Goal: Task Accomplishment & Management: Use online tool/utility

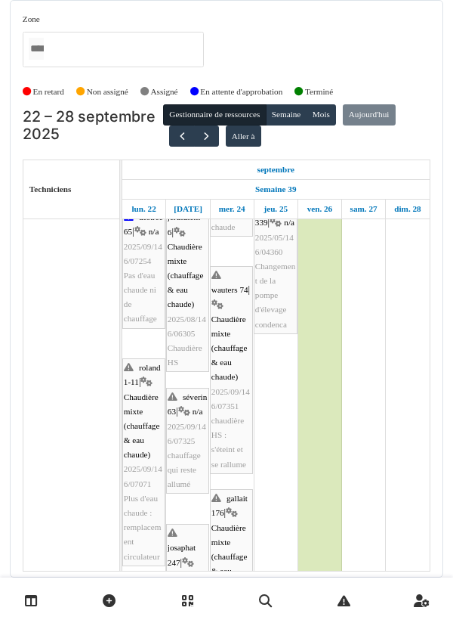
scroll to position [550, 0]
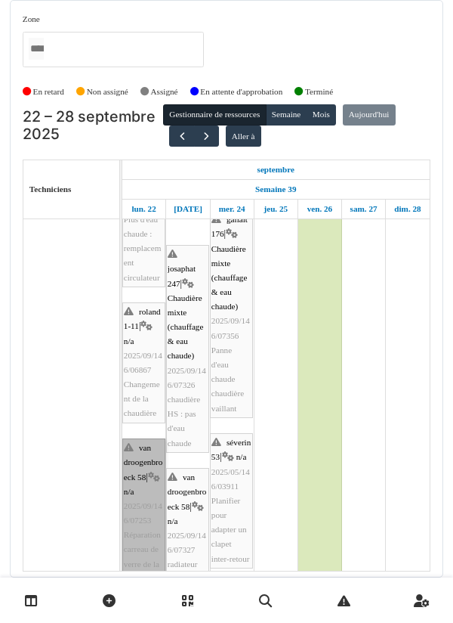
click at [149, 517] on link "van droogenbroeck 58 | n/a 2025/09/146/07253 Réparation carreau de verre de la …" at bounding box center [143, 520] width 43 height 164
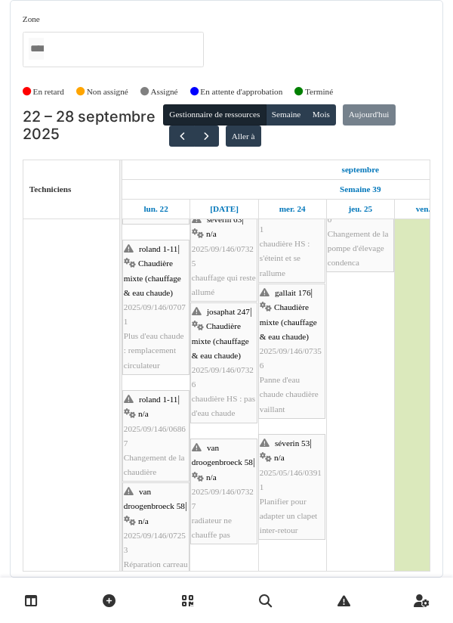
scroll to position [488, 0]
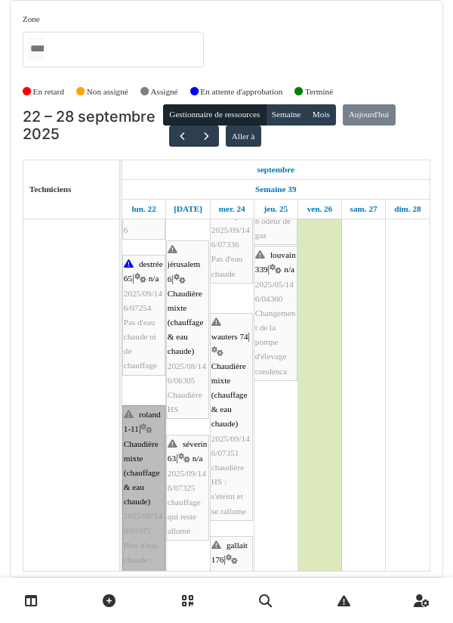
click at [156, 422] on link "roland 1-11 | Chaudière mixte (chauffage & eau chaude) 2025/09/146/07071 Plus d…" at bounding box center [143, 509] width 43 height 208
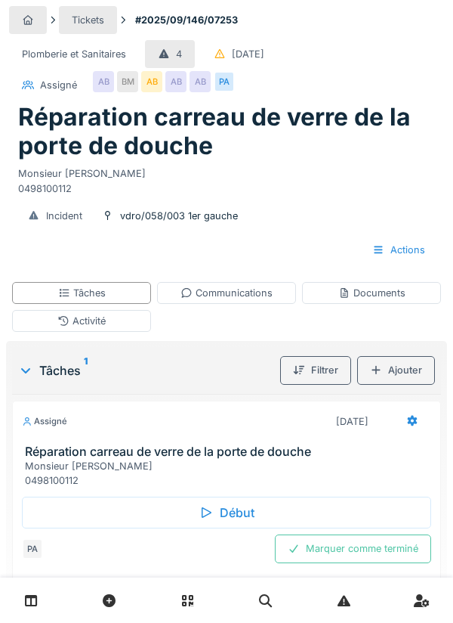
click at [374, 293] on div "Documents" at bounding box center [371, 293] width 67 height 14
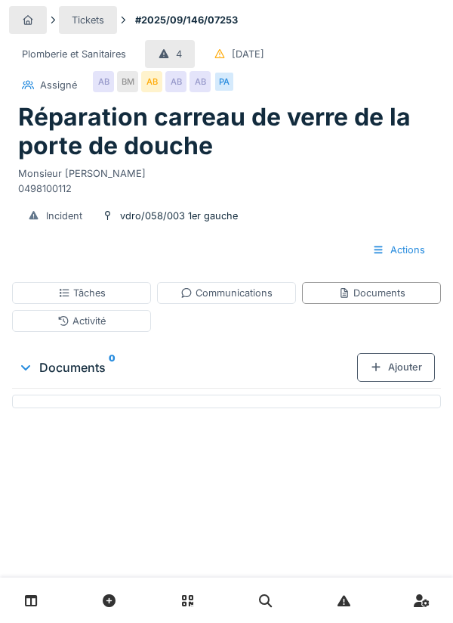
click at [362, 289] on div "Documents" at bounding box center [371, 293] width 67 height 14
click at [351, 289] on div "Documents" at bounding box center [371, 293] width 67 height 14
click at [376, 289] on div "Documents" at bounding box center [371, 293] width 67 height 14
click at [369, 303] on div "Documents" at bounding box center [371, 293] width 139 height 22
click at [367, 295] on div "Documents" at bounding box center [371, 293] width 67 height 14
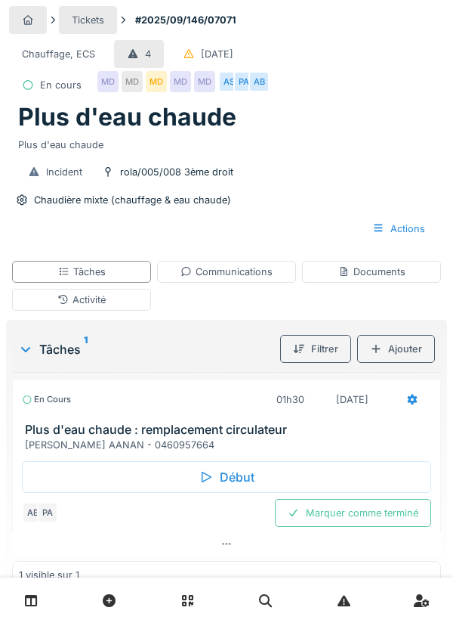
click at [251, 471] on div "Début" at bounding box center [226, 477] width 409 height 32
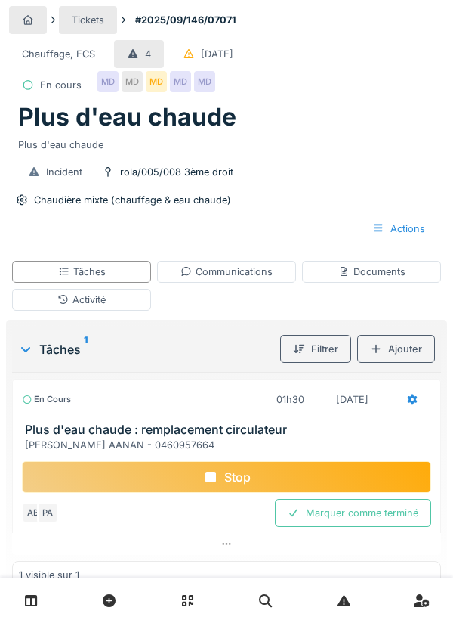
click at [110, 304] on div "Activité" at bounding box center [81, 300] width 139 height 22
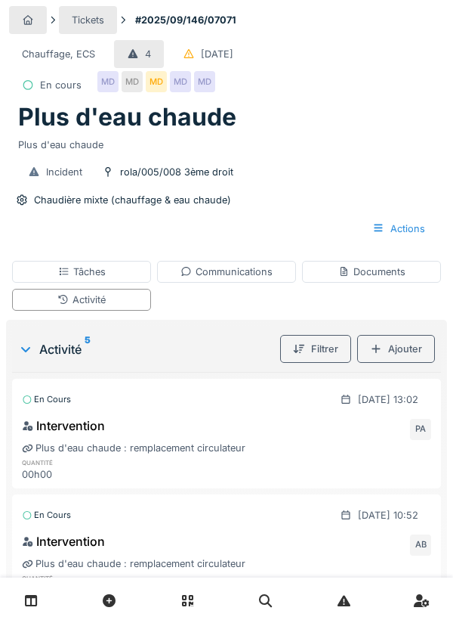
click at [404, 362] on div "Ajouter" at bounding box center [396, 349] width 78 height 28
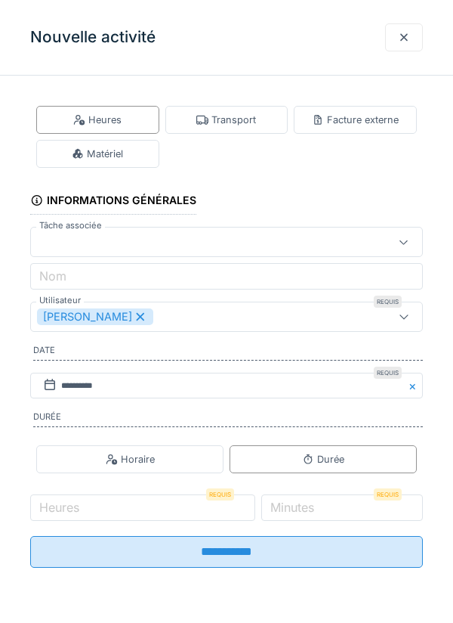
click at [150, 148] on div "Matériel" at bounding box center [97, 154] width 123 height 28
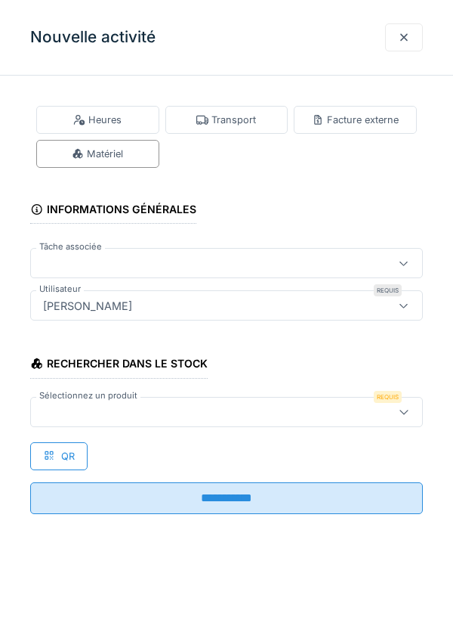
click at [122, 408] on div at bounding box center [201, 411] width 329 height 17
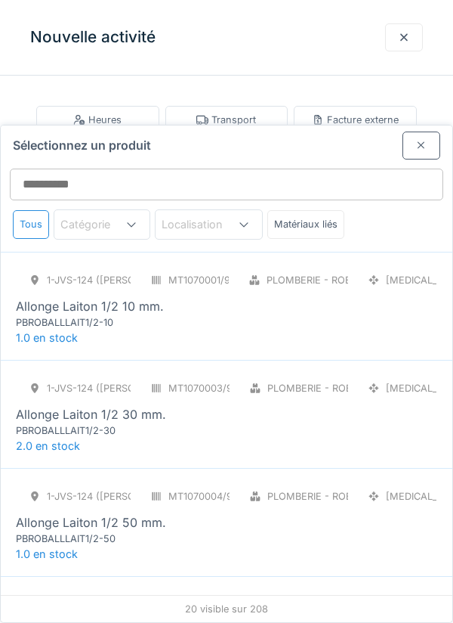
click at [404, 47] on div at bounding box center [404, 37] width 38 height 28
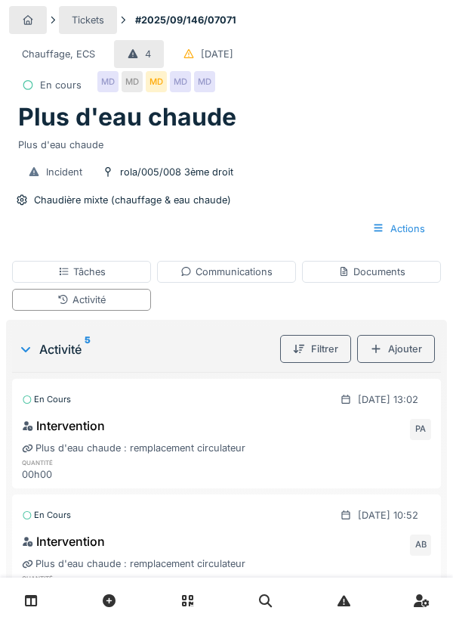
click at [404, 345] on div "Ajouter" at bounding box center [396, 349] width 78 height 28
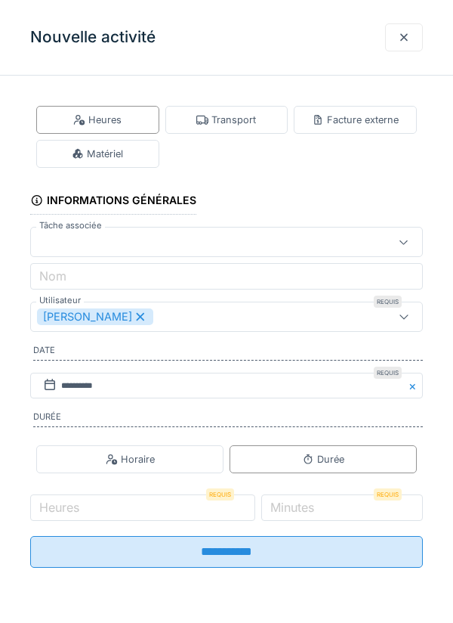
click at [138, 163] on div "Matériel" at bounding box center [97, 154] width 123 height 28
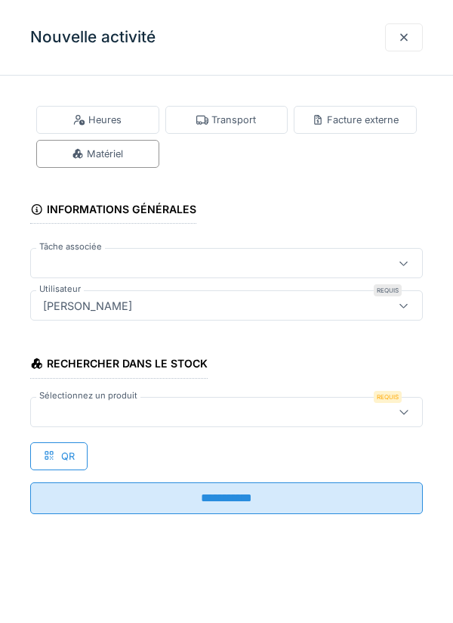
click at [260, 127] on div "Transport" at bounding box center [226, 120] width 123 height 28
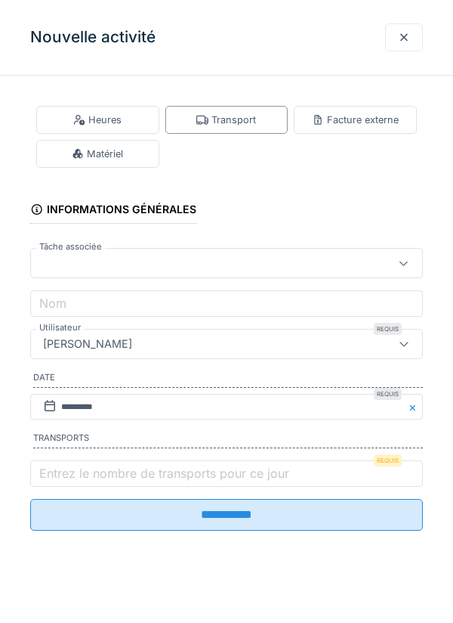
click at [86, 473] on label "Entrez le nombre de transports pour ce jour" at bounding box center [164, 473] width 256 height 18
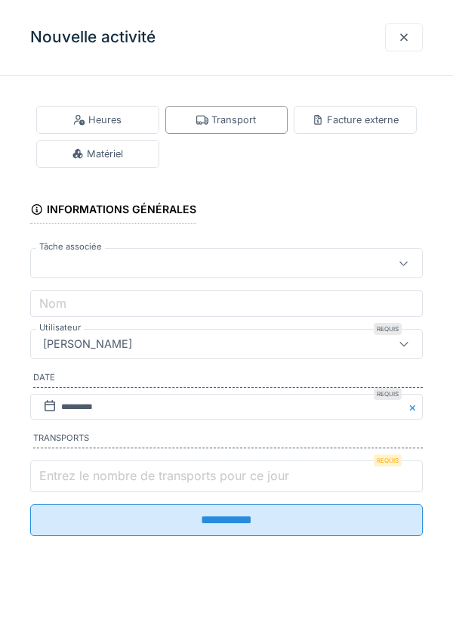
click at [86, 473] on input "Entrez le nombre de transports pour ce jour" at bounding box center [226, 476] width 393 height 32
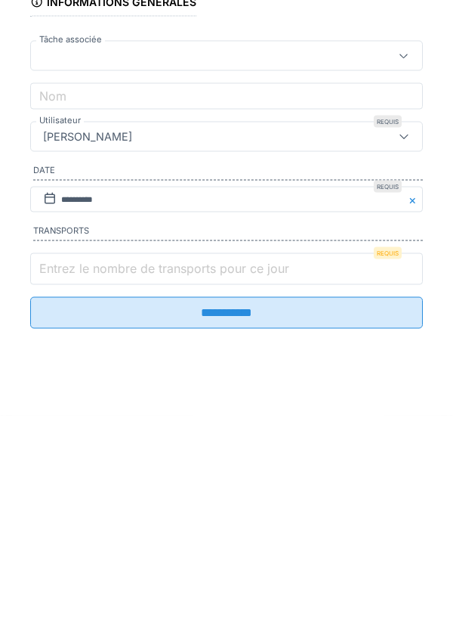
scroll to position [36, 0]
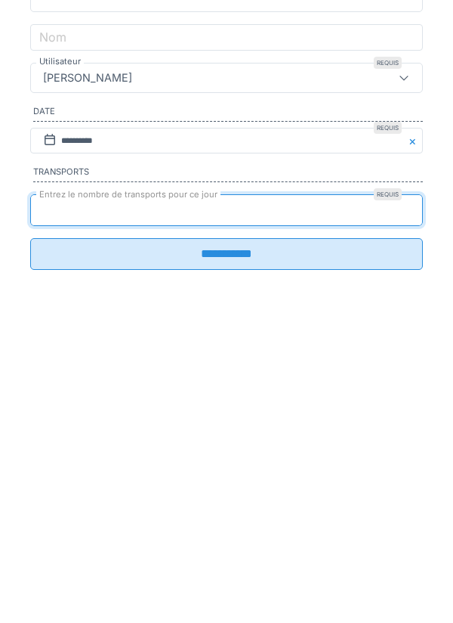
type input "*"
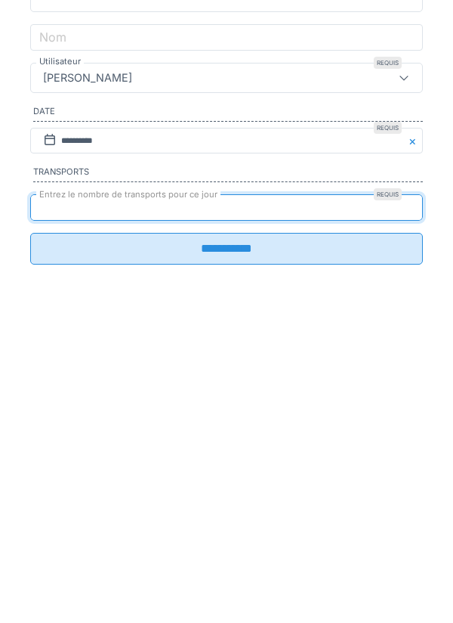
click at [234, 521] on input "**********" at bounding box center [226, 515] width 393 height 32
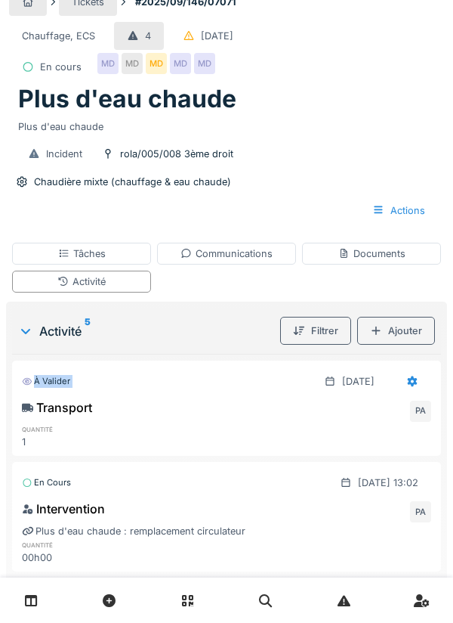
scroll to position [0, 0]
